Goal: Complete application form

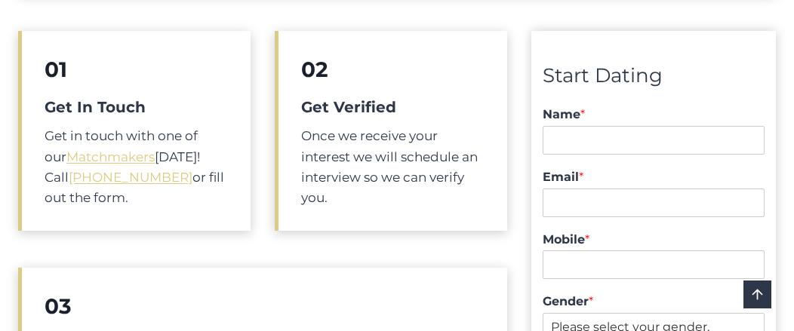
scroll to position [684, 0]
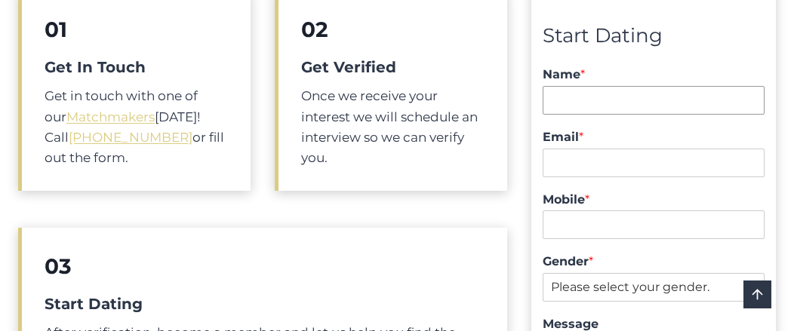
click at [556, 86] on input "Name *" at bounding box center [654, 100] width 222 height 29
type input "[PERSON_NAME]"
click at [557, 149] on input "Email *" at bounding box center [654, 163] width 222 height 29
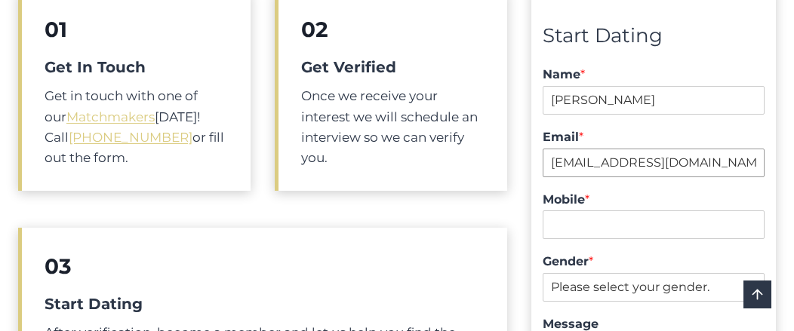
type input "[EMAIL_ADDRESS][DOMAIN_NAME]"
click at [602, 254] on label "Gender *" at bounding box center [654, 262] width 222 height 16
click at [0, 0] on select "Please select your gender. [DEMOGRAPHIC_DATA] [DEMOGRAPHIC_DATA]" at bounding box center [0, 0] width 0 height 0
click at [599, 225] on div "Mobile *" at bounding box center [654, 216] width 222 height 63
click at [691, 273] on select "Please select your gender. [DEMOGRAPHIC_DATA] [DEMOGRAPHIC_DATA]" at bounding box center [654, 287] width 222 height 29
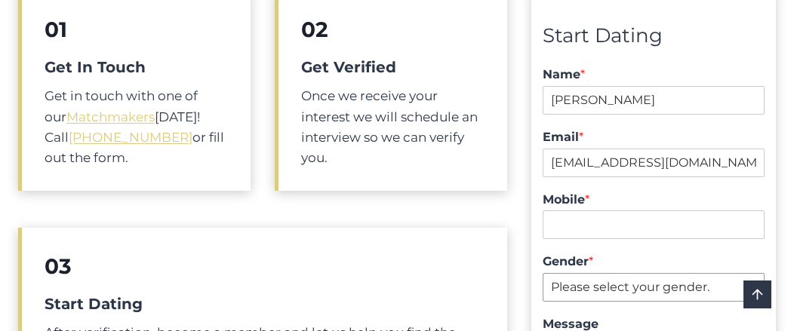
select select "[DEMOGRAPHIC_DATA]"
click at [543, 273] on select "Please select your gender. [DEMOGRAPHIC_DATA] [DEMOGRAPHIC_DATA]" at bounding box center [654, 287] width 222 height 29
click at [556, 211] on input "Mobile *" at bounding box center [654, 225] width 222 height 29
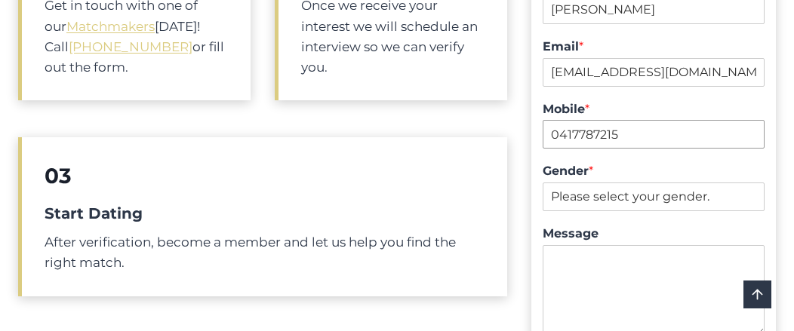
scroll to position [845, 0]
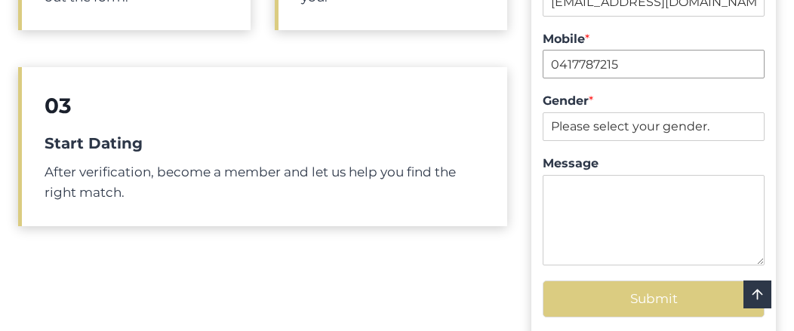
type input "0417787215"
click at [561, 175] on textarea "Message" at bounding box center [654, 220] width 222 height 91
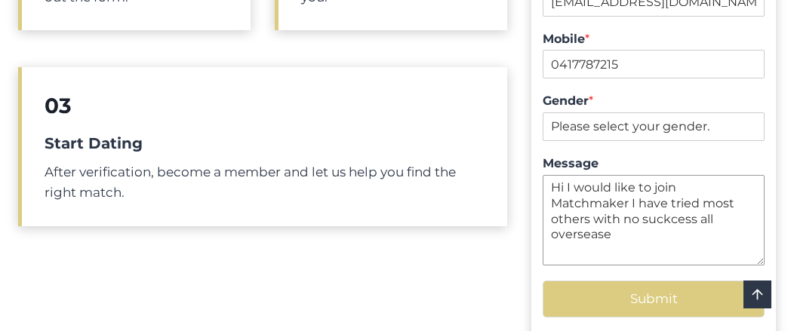
click at [584, 204] on textarea "Hi I would like to join Matchmaker I have tried most others with no suckcess al…" at bounding box center [654, 220] width 222 height 91
click at [632, 175] on textarea "Hi I would like to join Matchmaker I have tried most others with no success all…" at bounding box center [654, 220] width 222 height 91
click at [640, 199] on textarea "Hi I would like to join Matchmaker I have tried most others with no success all…" at bounding box center [654, 220] width 222 height 91
click at [640, 200] on textarea "Hi I would like to join Matchmaker I have tried most others with no success all…" at bounding box center [654, 220] width 222 height 91
click at [690, 202] on textarea "Hi I would like to join Matchmaker I have tried most others with no success all…" at bounding box center [654, 220] width 222 height 91
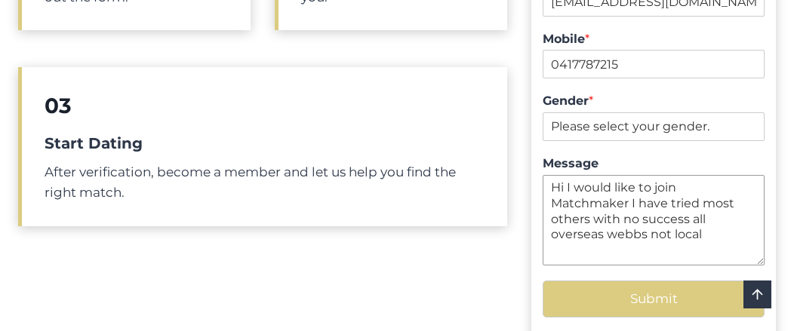
type textarea "Hi I would like to join Matchmaker I have tried most others with no success all…"
click at [661, 281] on button "Submit" at bounding box center [654, 299] width 222 height 37
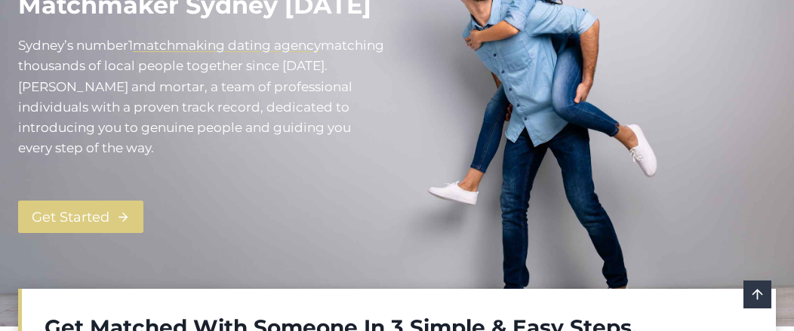
scroll to position [332, 0]
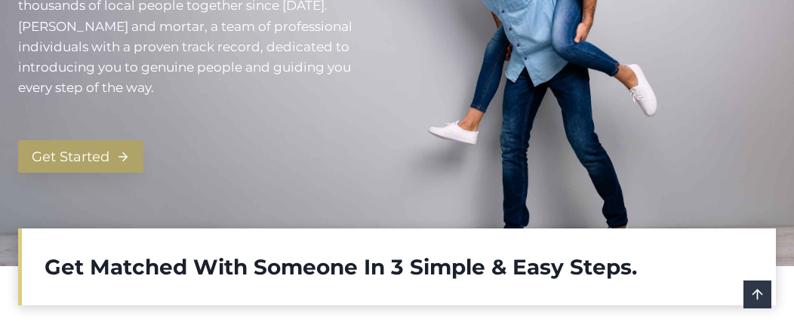
click at [57, 146] on span "Get Started" at bounding box center [71, 157] width 78 height 22
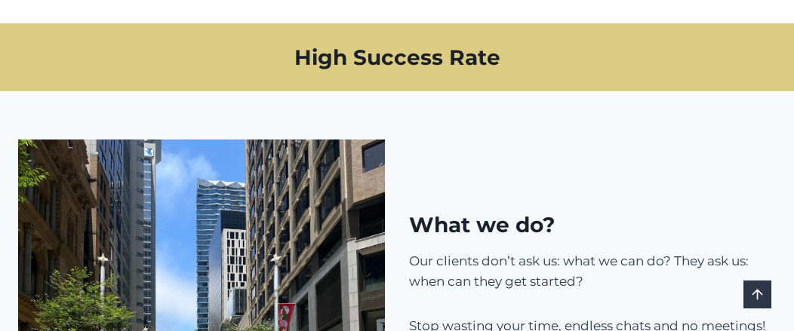
scroll to position [1095, 0]
